Goal: Task Accomplishment & Management: Manage account settings

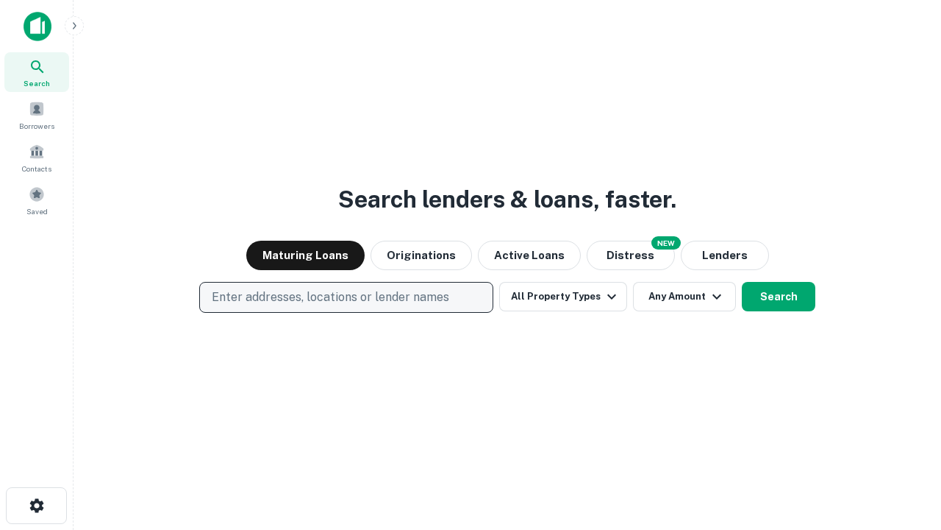
click at [346, 297] on p "Enter addresses, locations or lender names" at bounding box center [331, 297] width 238 height 18
type input "**********"
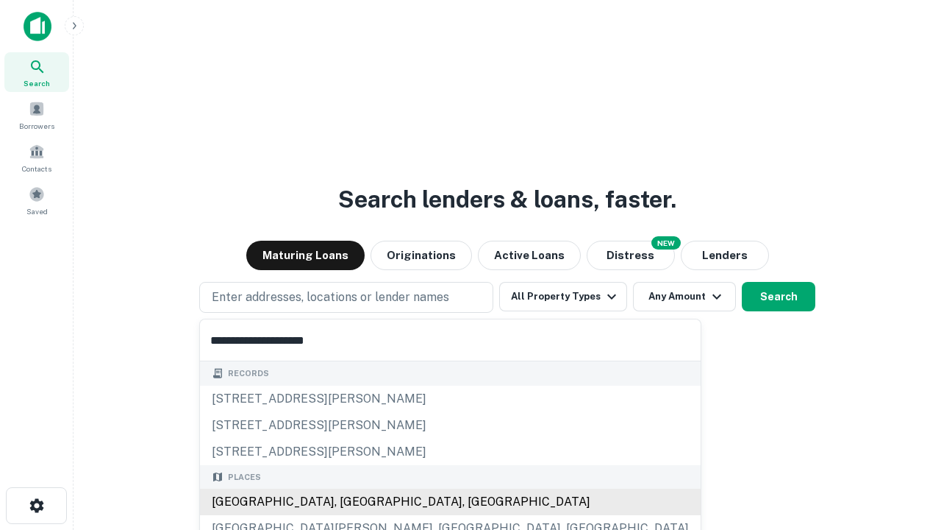
click at [352, 502] on div "Santa Monica, CA, USA" at bounding box center [450, 501] width 501 height 26
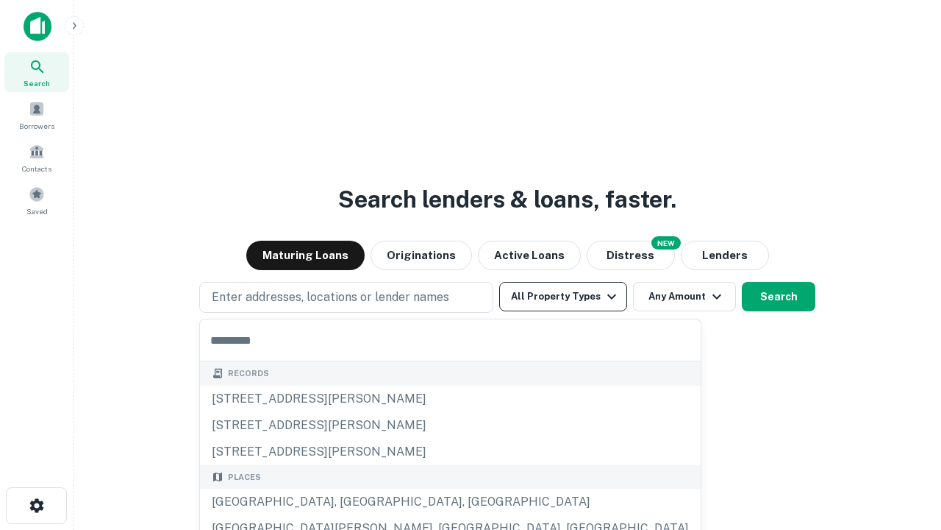
click at [563, 296] on button "All Property Types" at bounding box center [563, 296] width 128 height 29
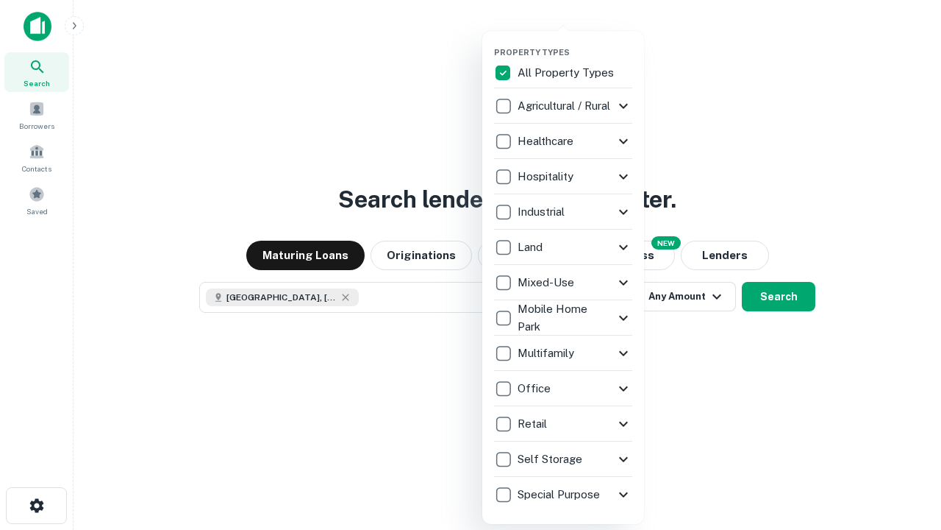
click at [575, 43] on button "button" at bounding box center [575, 43] width 162 height 1
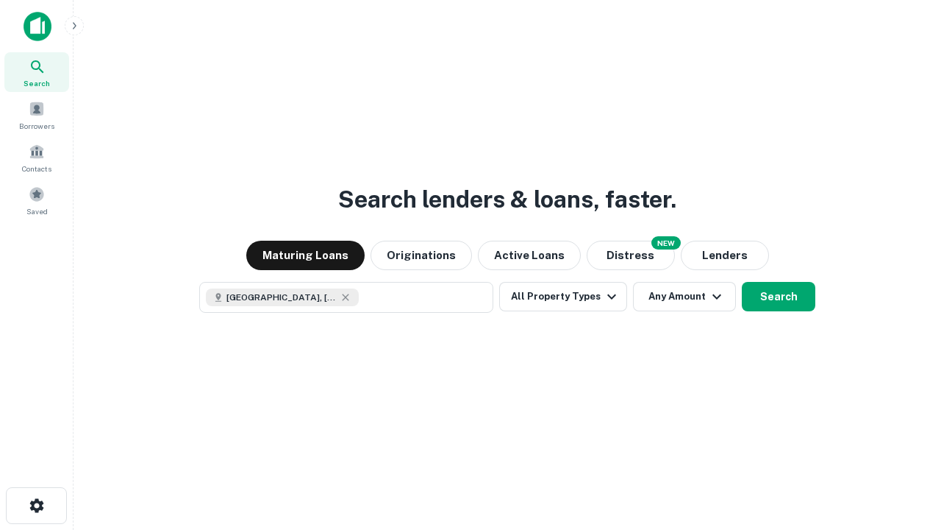
scroll to position [24, 0]
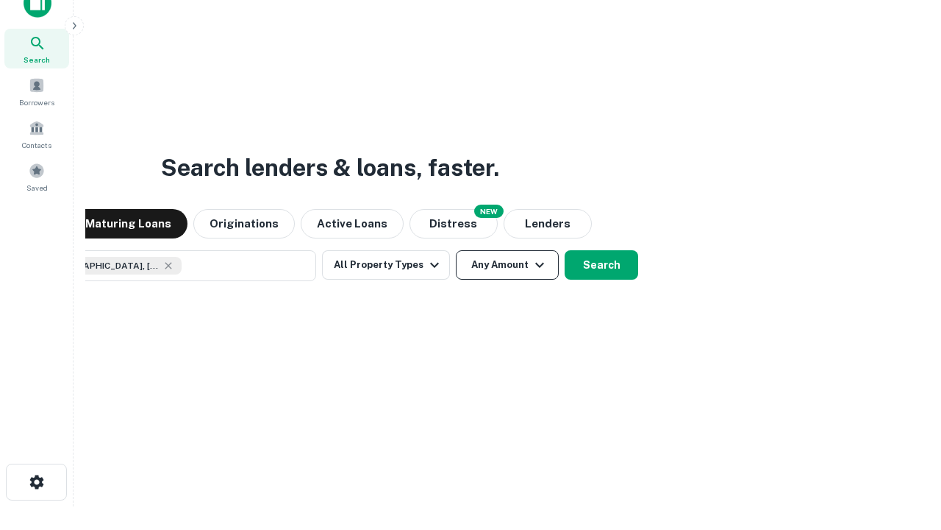
click at [456, 250] on button "Any Amount" at bounding box center [507, 264] width 103 height 29
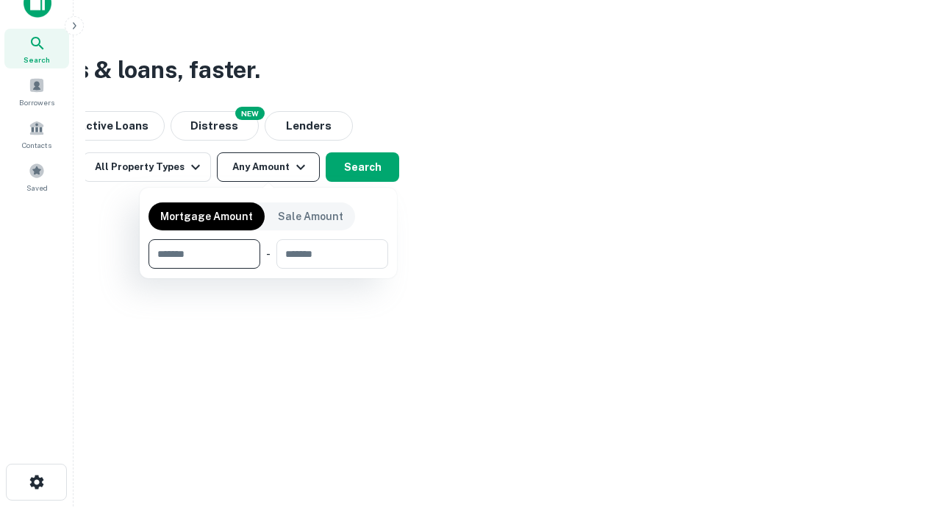
type input "*******"
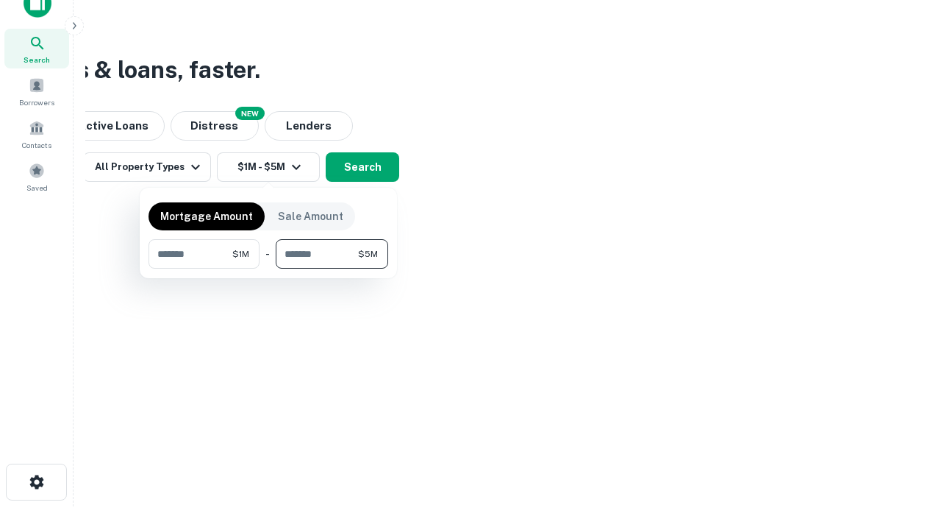
type input "*******"
click at [268, 268] on button "button" at bounding box center [269, 268] width 240 height 1
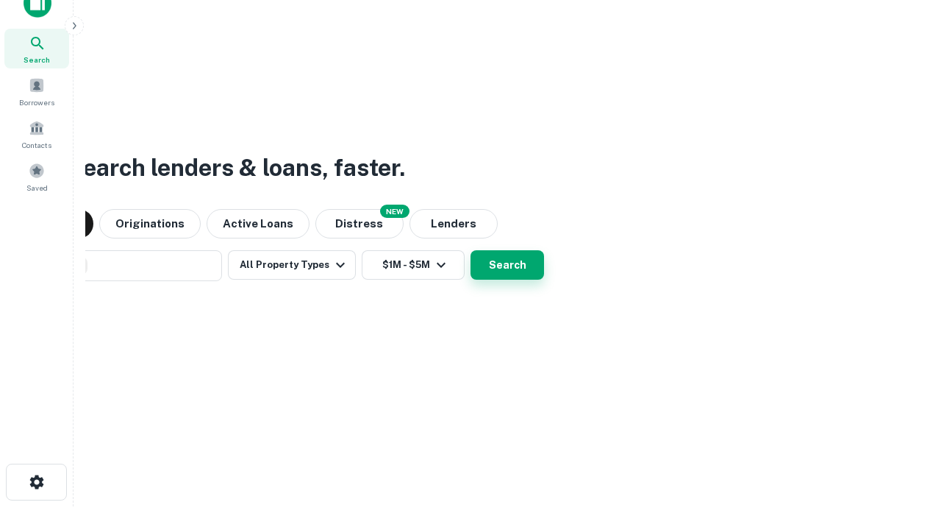
click at [471, 250] on button "Search" at bounding box center [508, 264] width 74 height 29
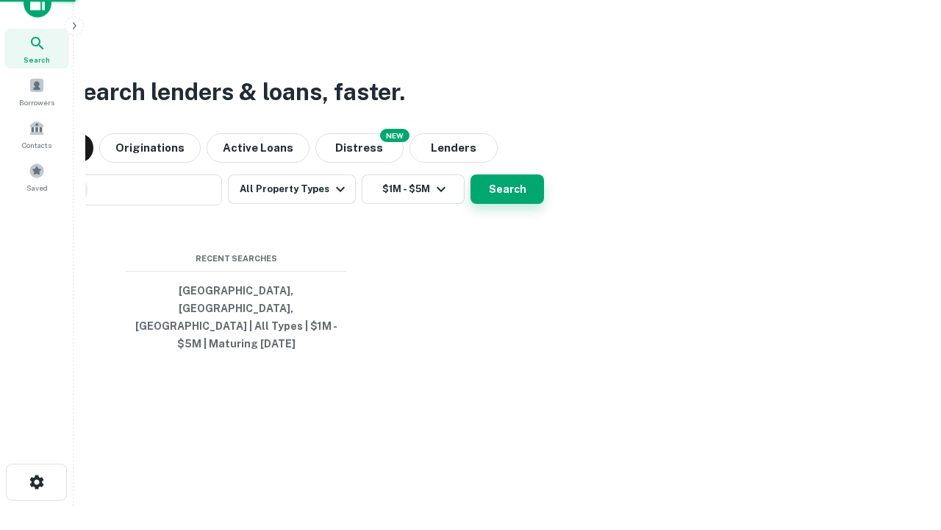
scroll to position [48, 416]
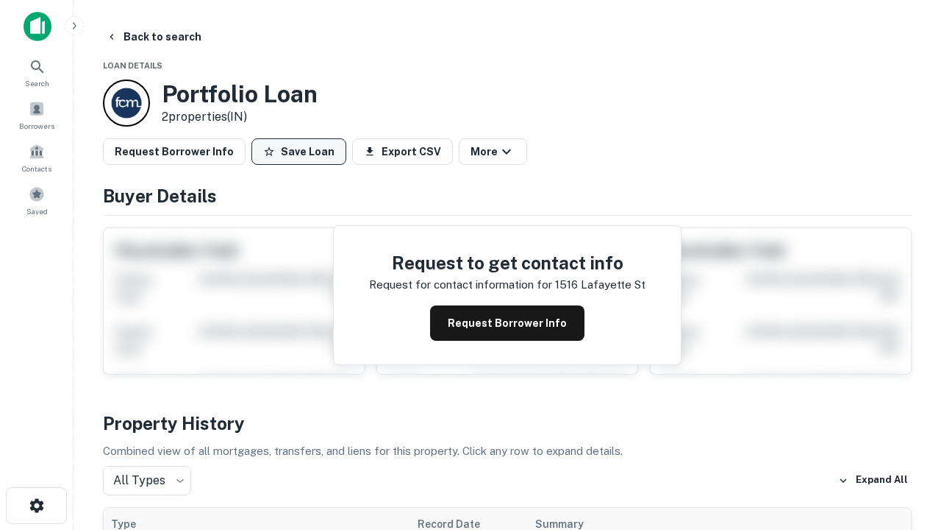
click at [299, 152] on button "Save Loan" at bounding box center [299, 151] width 95 height 26
click at [302, 152] on button "Loan Saved" at bounding box center [303, 151] width 102 height 26
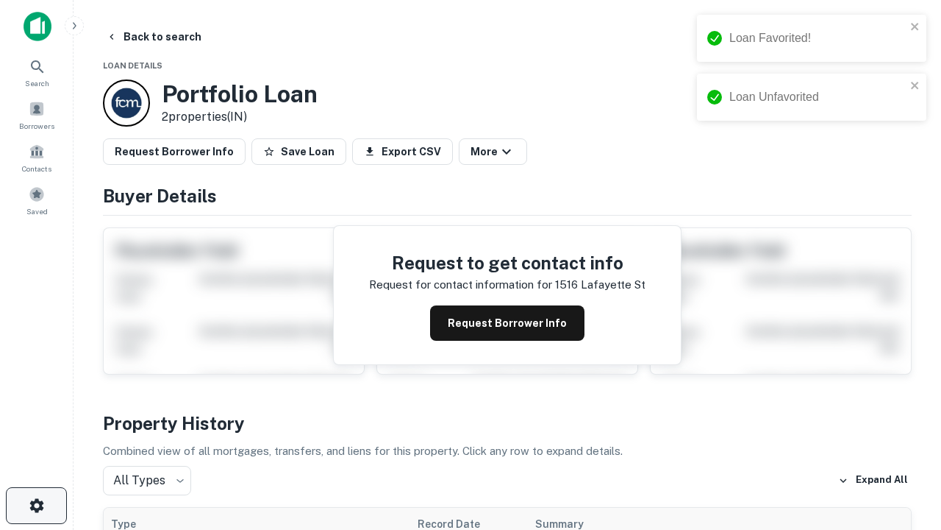
click at [36, 505] on icon "button" at bounding box center [37, 505] width 18 height 18
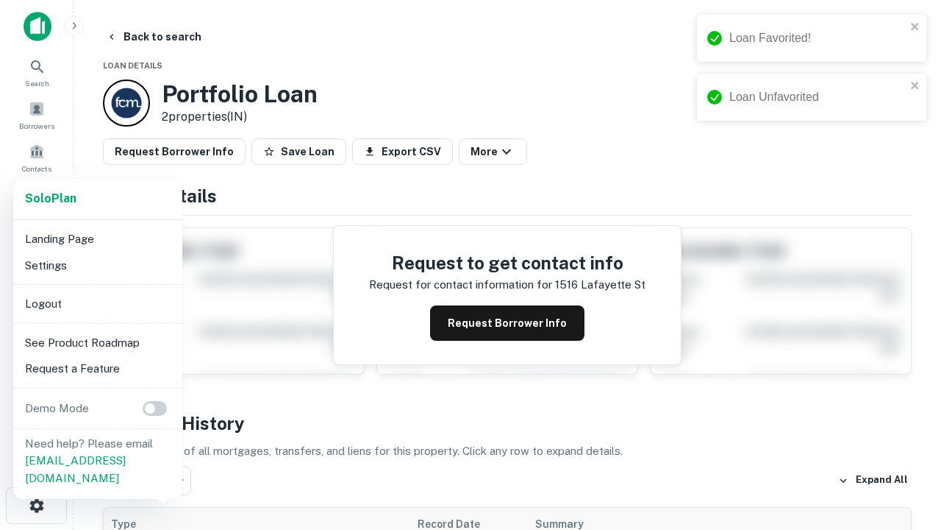
click at [97, 303] on li "Logout" at bounding box center [97, 304] width 157 height 26
